Goal: Task Accomplishment & Management: Complete application form

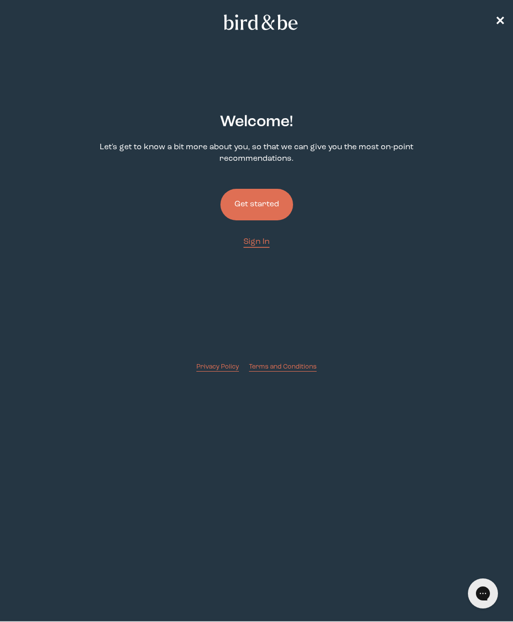
click at [274, 207] on button "Get started" at bounding box center [256, 205] width 73 height 32
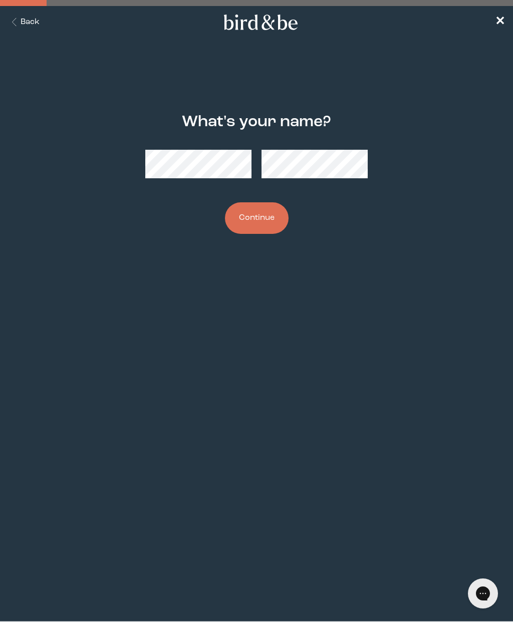
click at [265, 225] on button "Continue" at bounding box center [257, 218] width 64 height 32
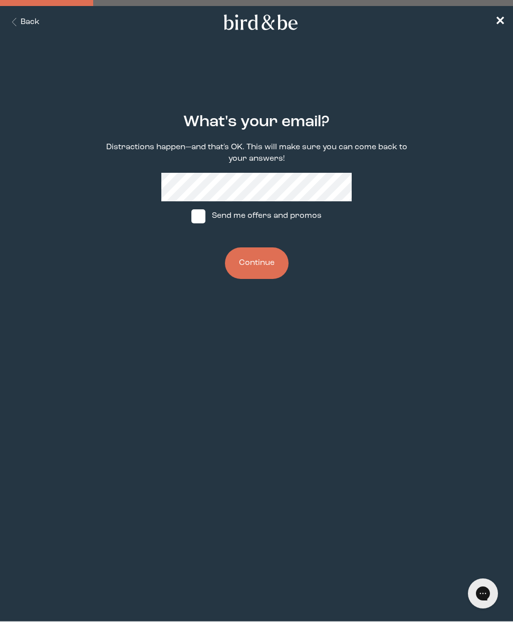
click at [255, 266] on button "Continue" at bounding box center [257, 263] width 64 height 32
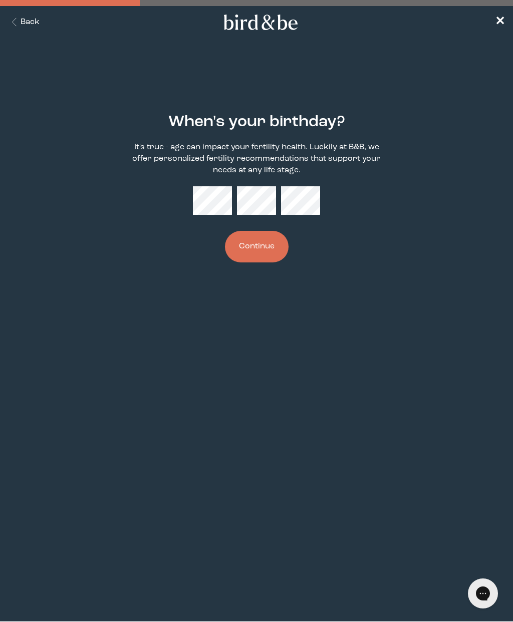
click at [265, 258] on button "Continue" at bounding box center [257, 247] width 64 height 32
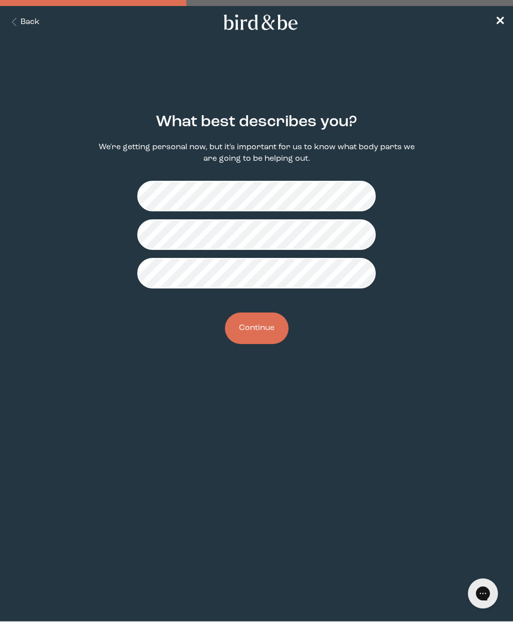
click at [262, 323] on button "Continue" at bounding box center [257, 329] width 64 height 32
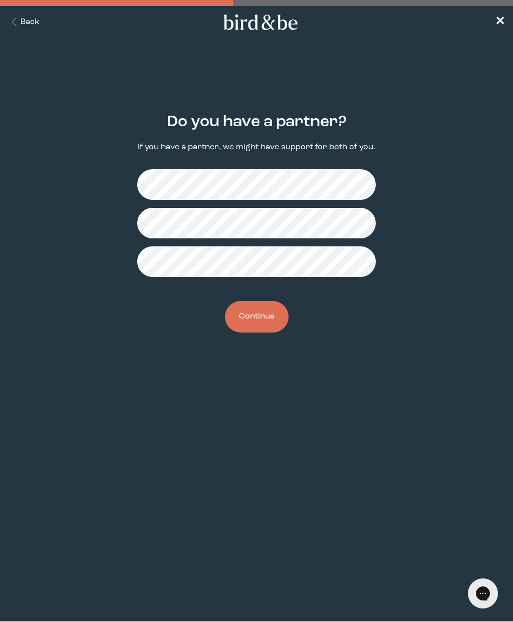
click at [257, 311] on button "Continue" at bounding box center [257, 317] width 64 height 32
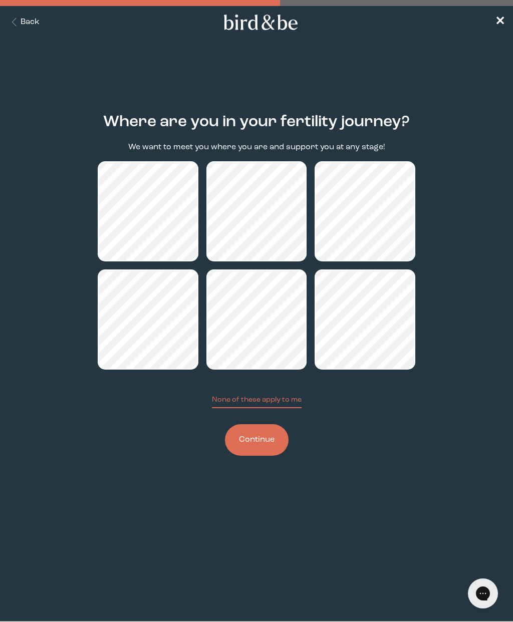
click at [250, 447] on button "Continue" at bounding box center [257, 440] width 64 height 32
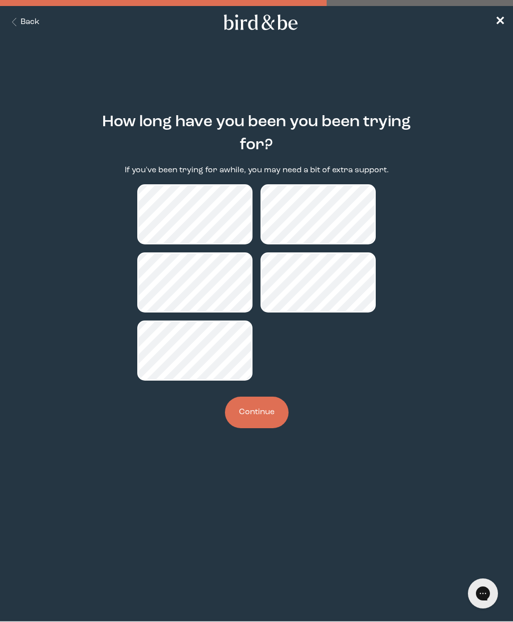
click at [267, 409] on button "Continue" at bounding box center [257, 413] width 64 height 32
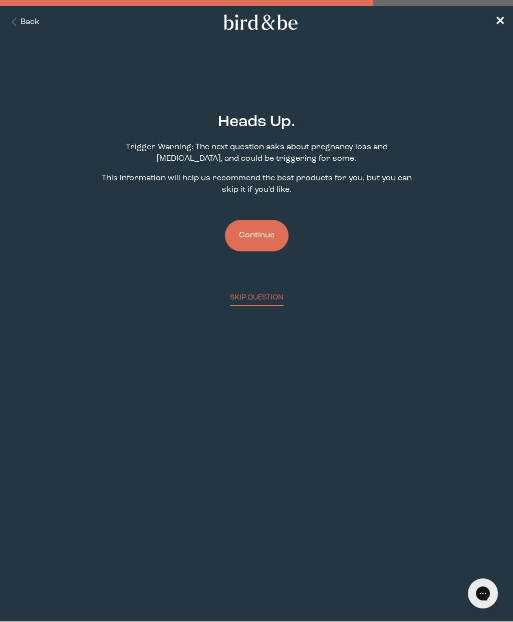
click at [259, 247] on button "Continue" at bounding box center [257, 236] width 64 height 32
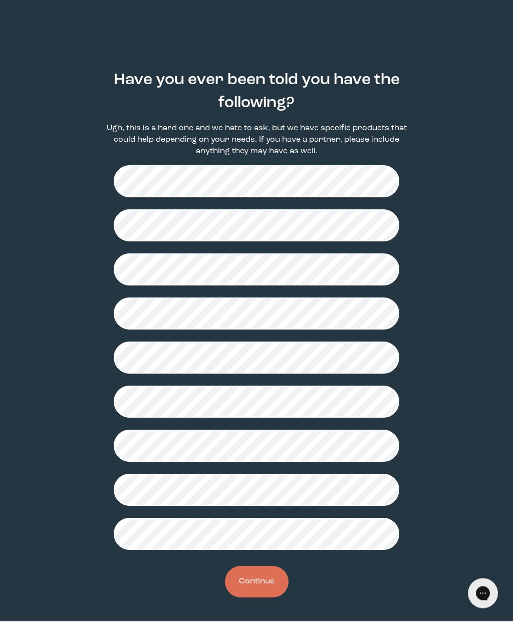
scroll to position [48, 0]
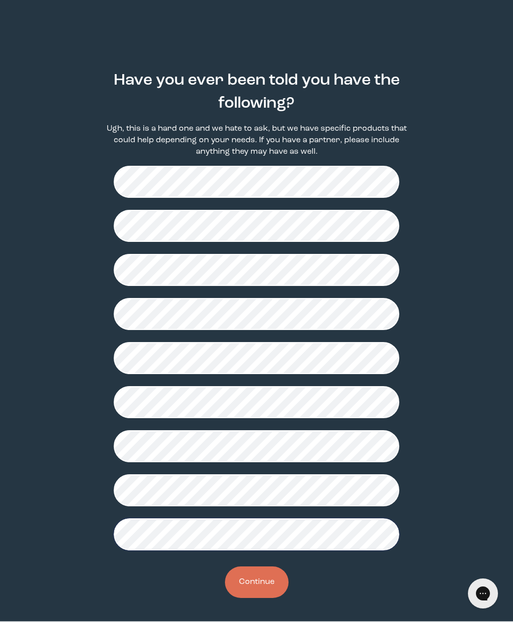
click at [254, 582] on button "Continue" at bounding box center [257, 583] width 64 height 32
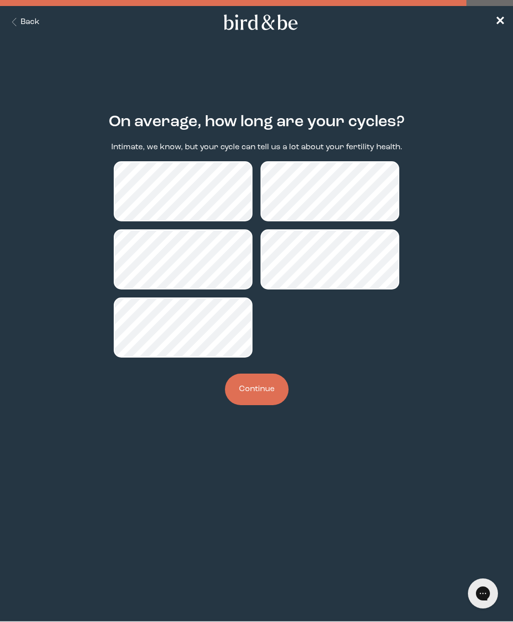
click at [266, 389] on button "Continue" at bounding box center [257, 390] width 64 height 32
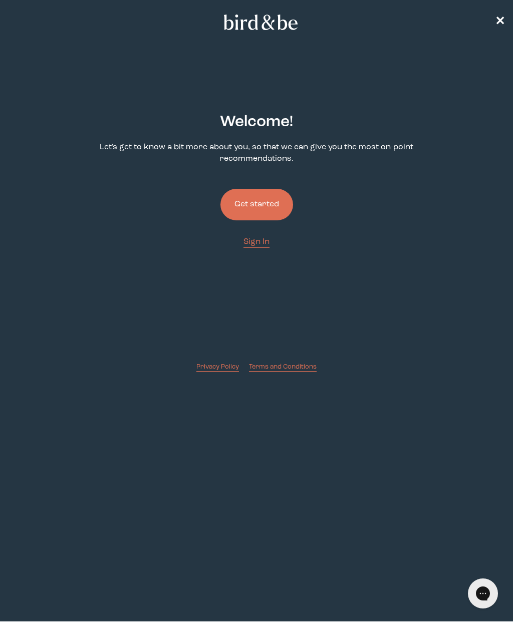
click at [273, 206] on button "Get started" at bounding box center [256, 205] width 73 height 32
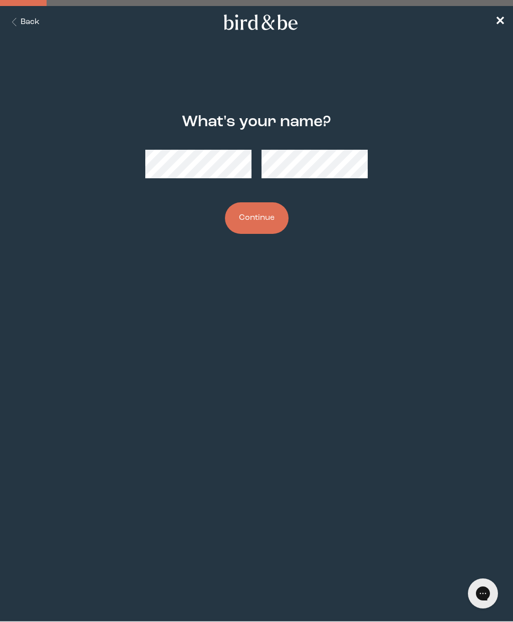
click at [269, 217] on button "Continue" at bounding box center [257, 218] width 64 height 32
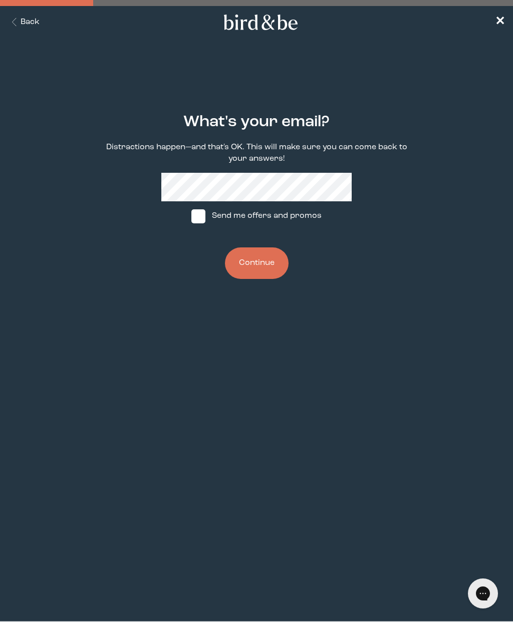
click at [256, 259] on button "Continue" at bounding box center [257, 263] width 64 height 32
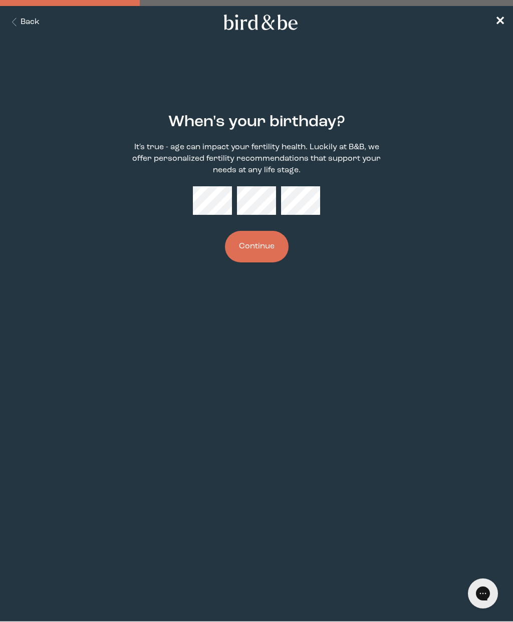
click at [270, 251] on button "Continue" at bounding box center [257, 247] width 64 height 32
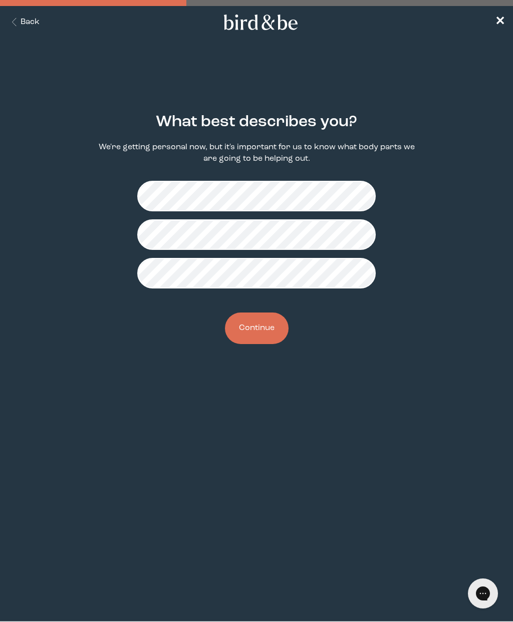
click at [268, 321] on button "Continue" at bounding box center [257, 329] width 64 height 32
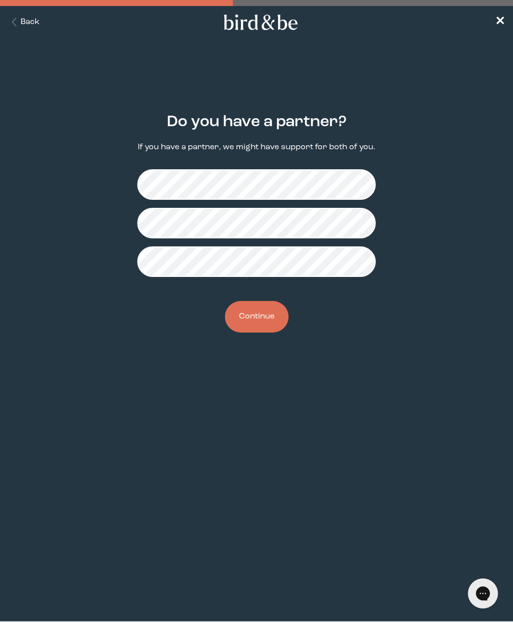
click at [268, 306] on button "Continue" at bounding box center [257, 317] width 64 height 32
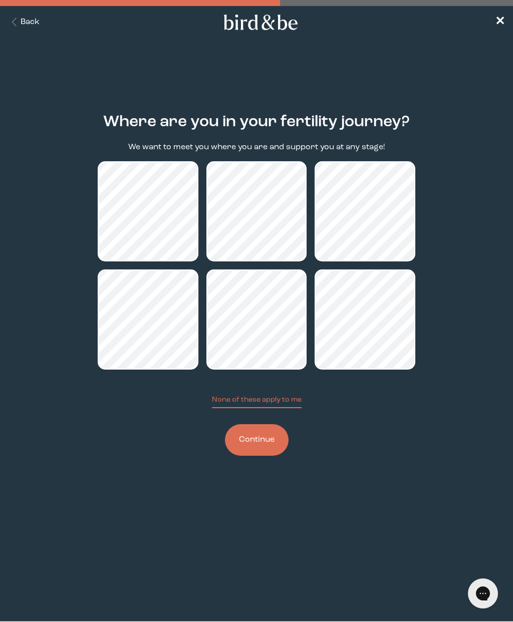
click at [262, 441] on button "Continue" at bounding box center [257, 440] width 64 height 32
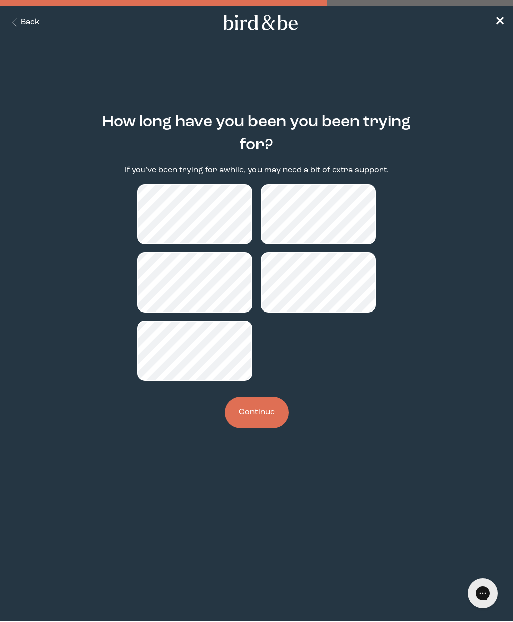
click at [265, 423] on button "Continue" at bounding box center [257, 413] width 64 height 32
click at [265, 422] on button "Continue" at bounding box center [257, 413] width 64 height 32
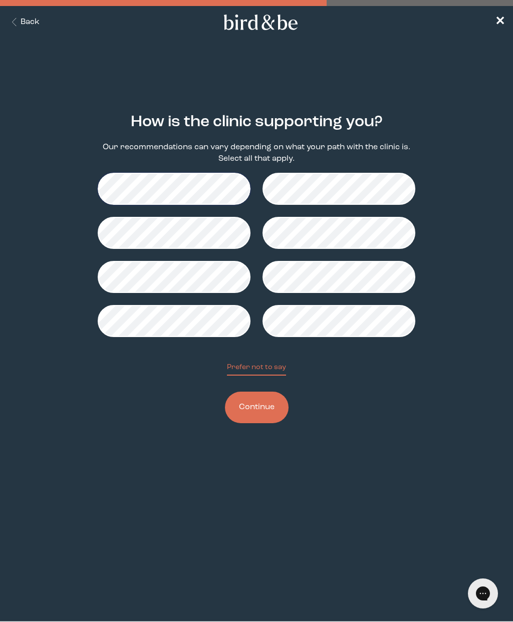
click at [255, 412] on button "Continue" at bounding box center [257, 408] width 64 height 32
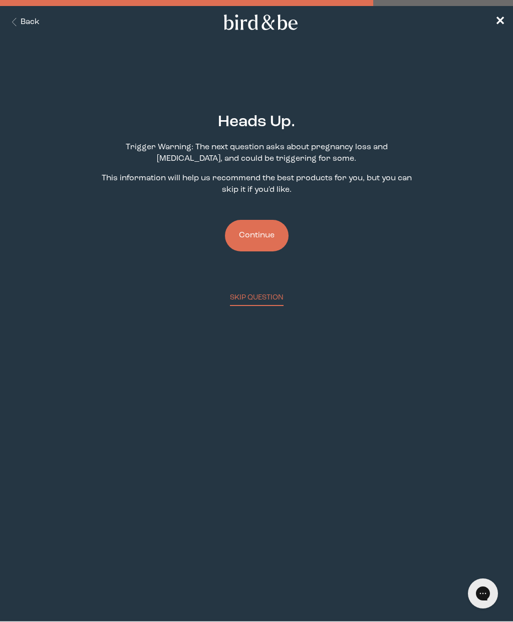
click at [255, 240] on button "Continue" at bounding box center [257, 236] width 64 height 32
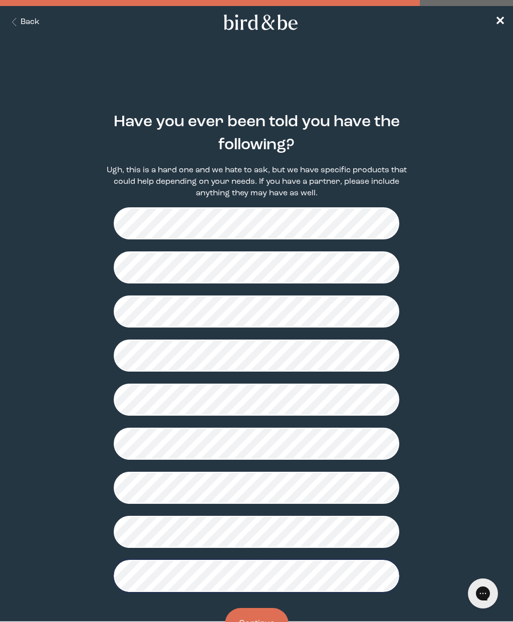
scroll to position [48, 0]
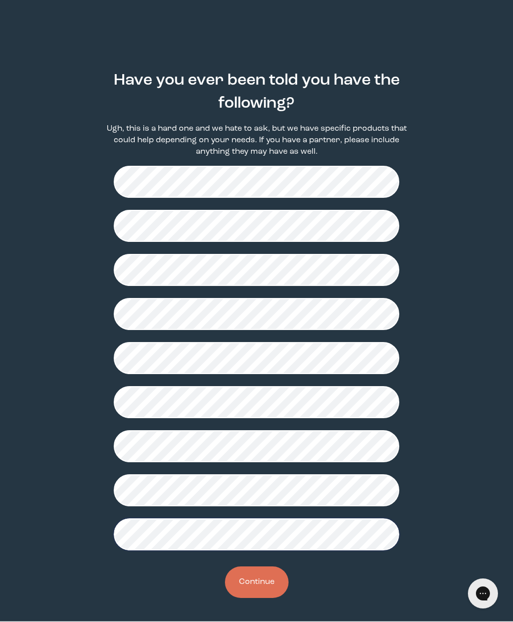
click at [274, 588] on button "Continue" at bounding box center [257, 583] width 64 height 32
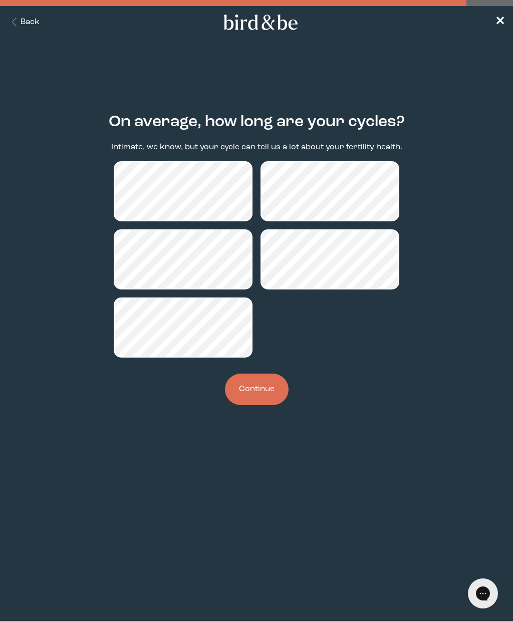
click at [281, 390] on button "Continue" at bounding box center [257, 390] width 64 height 32
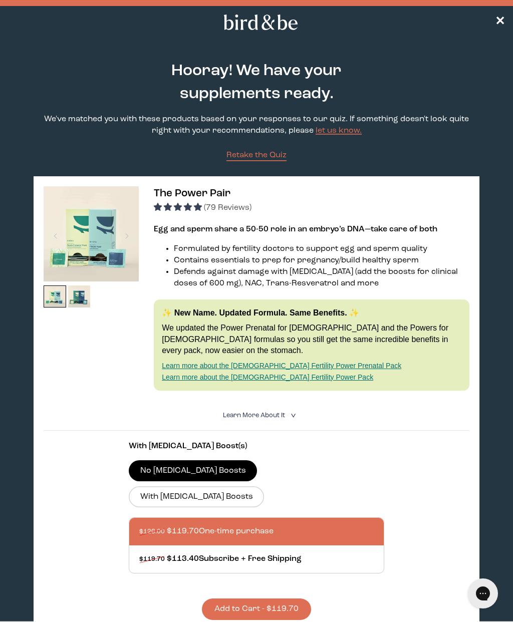
click at [280, 418] on summary "Learn More About it <" at bounding box center [256, 416] width 67 height 10
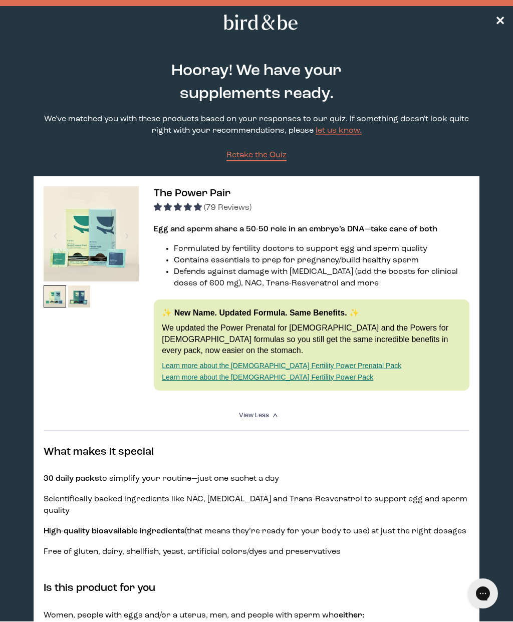
click at [198, 211] on span "4.92 stars" at bounding box center [198, 207] width 8 height 8
click at [232, 213] on div "(79 Reviews)" at bounding box center [312, 207] width 316 height 12
click at [235, 212] on span "(79 Reviews)" at bounding box center [228, 208] width 48 height 8
click at [189, 211] on span "4.92 stars" at bounding box center [189, 207] width 10 height 8
click at [196, 212] on span "4.92 stars" at bounding box center [179, 208] width 50 height 8
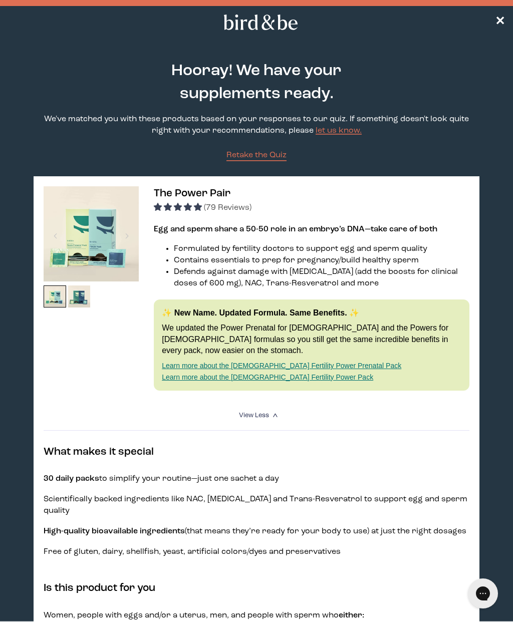
click at [239, 208] on div "(79 Reviews)" at bounding box center [312, 207] width 316 height 12
click at [201, 212] on span "4.92 stars" at bounding box center [179, 208] width 50 height 8
click at [211, 212] on span "(79 Reviews)" at bounding box center [228, 208] width 48 height 8
click at [331, 364] on link "Learn more about the [DEMOGRAPHIC_DATA] Fertility Power Prenatal Pack" at bounding box center [281, 366] width 239 height 8
